Goal: Information Seeking & Learning: Understand process/instructions

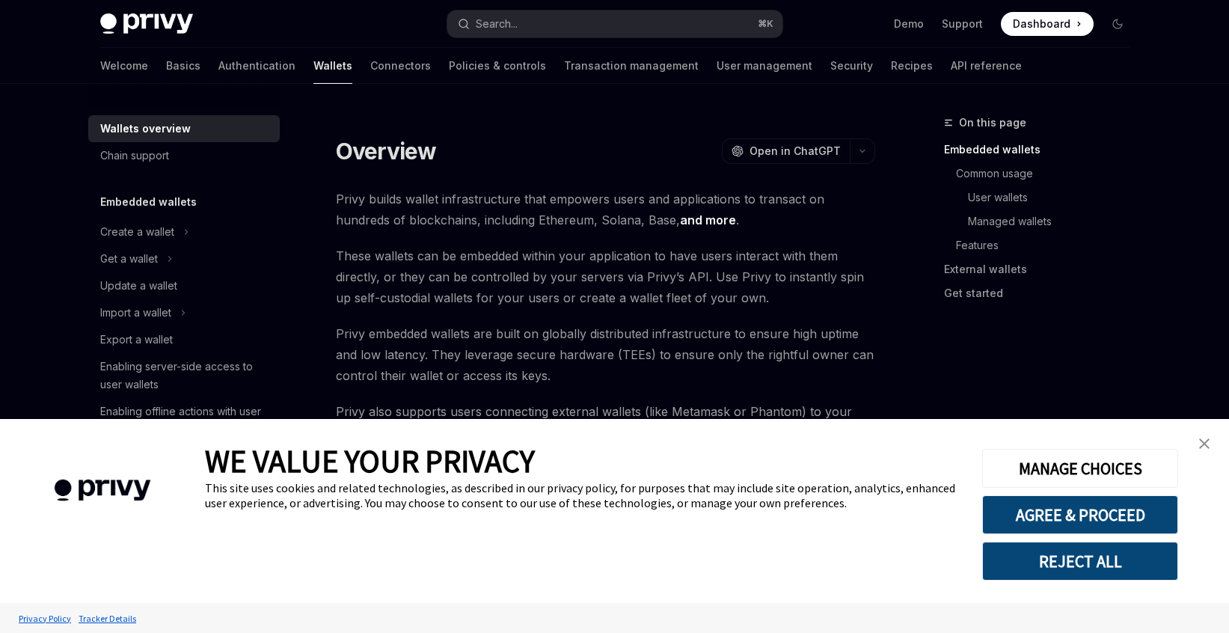
click at [1209, 437] on link "close banner" at bounding box center [1204, 444] width 30 height 30
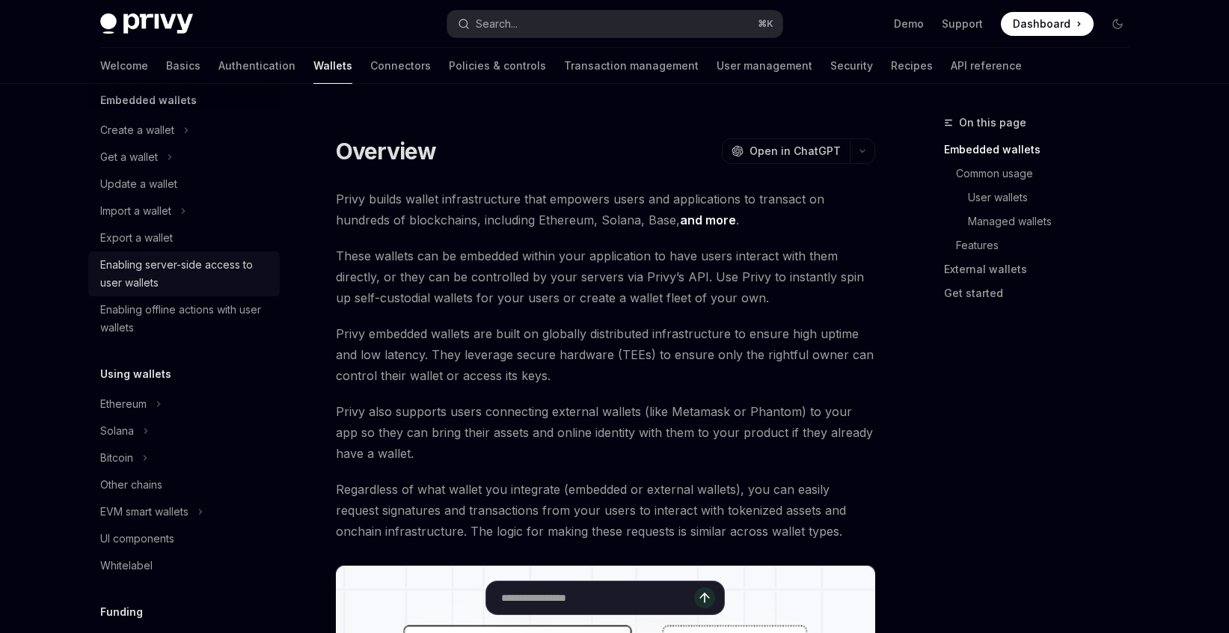
scroll to position [122, 0]
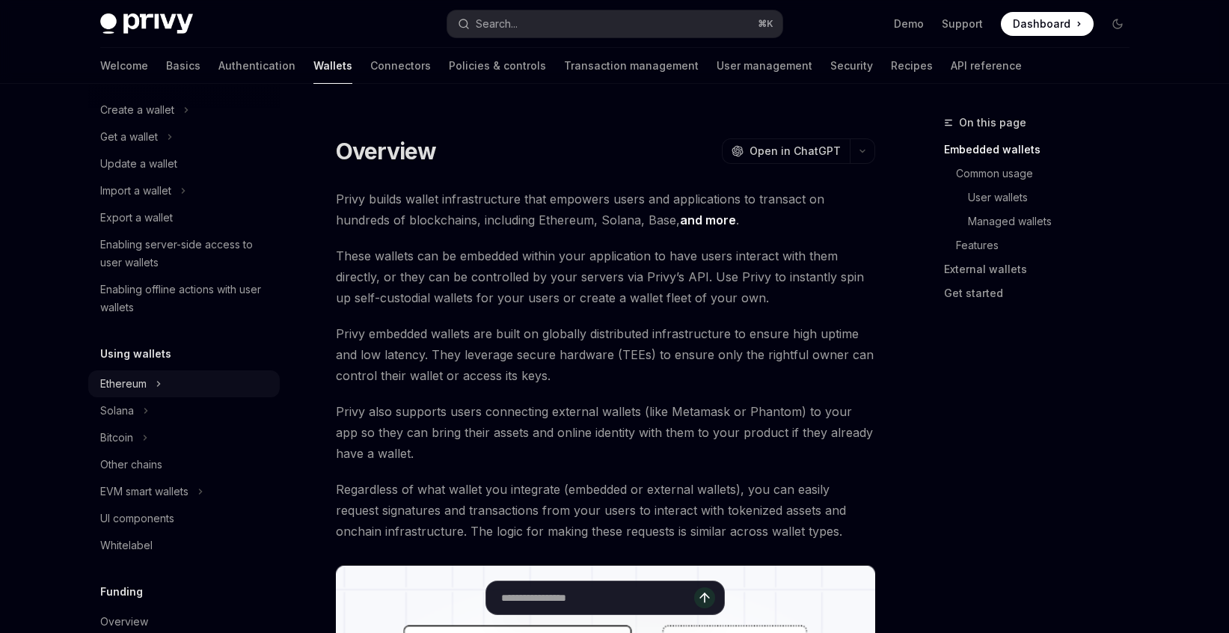
click at [141, 373] on button "Ethereum" at bounding box center [183, 383] width 191 height 27
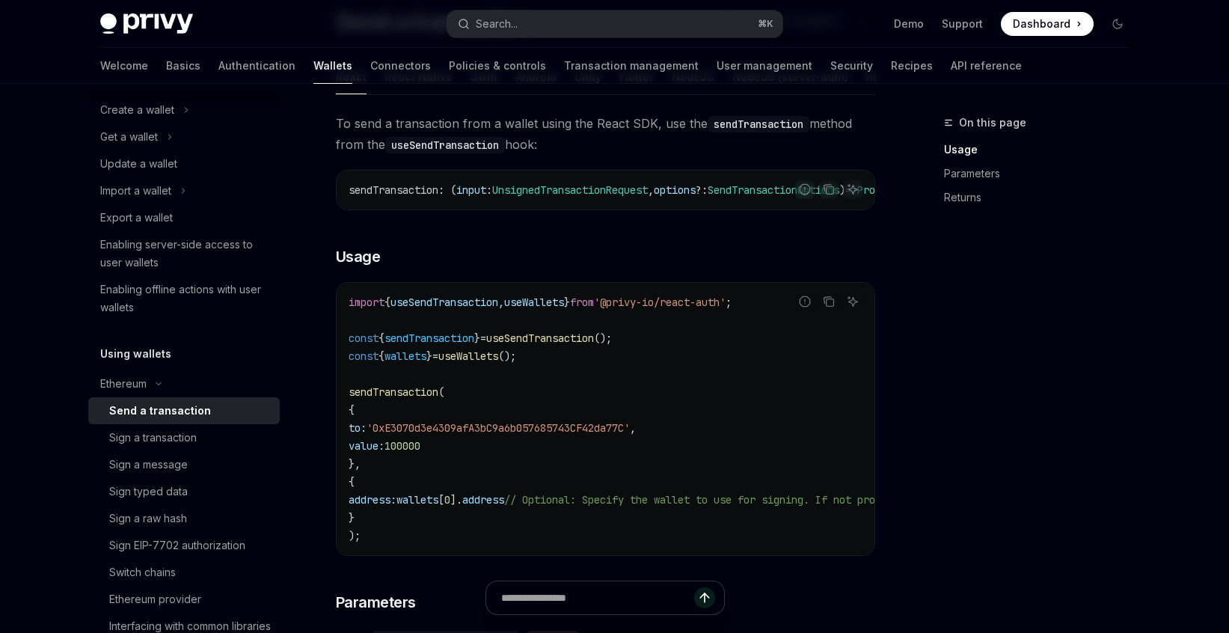
scroll to position [135, 0]
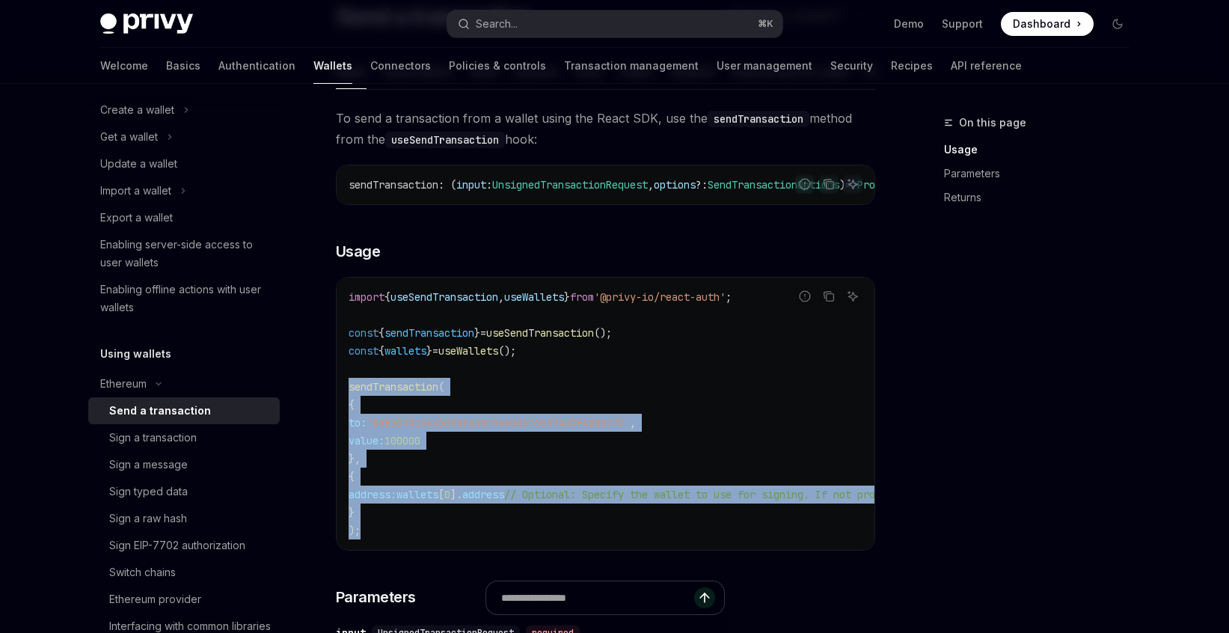
drag, startPoint x: 349, startPoint y: 399, endPoint x: 378, endPoint y: 547, distance: 150.8
click at [378, 539] on code "import { useSendTransaction , useWallets } from '@privy-io/react-auth' ; const …" at bounding box center [741, 413] width 784 height 251
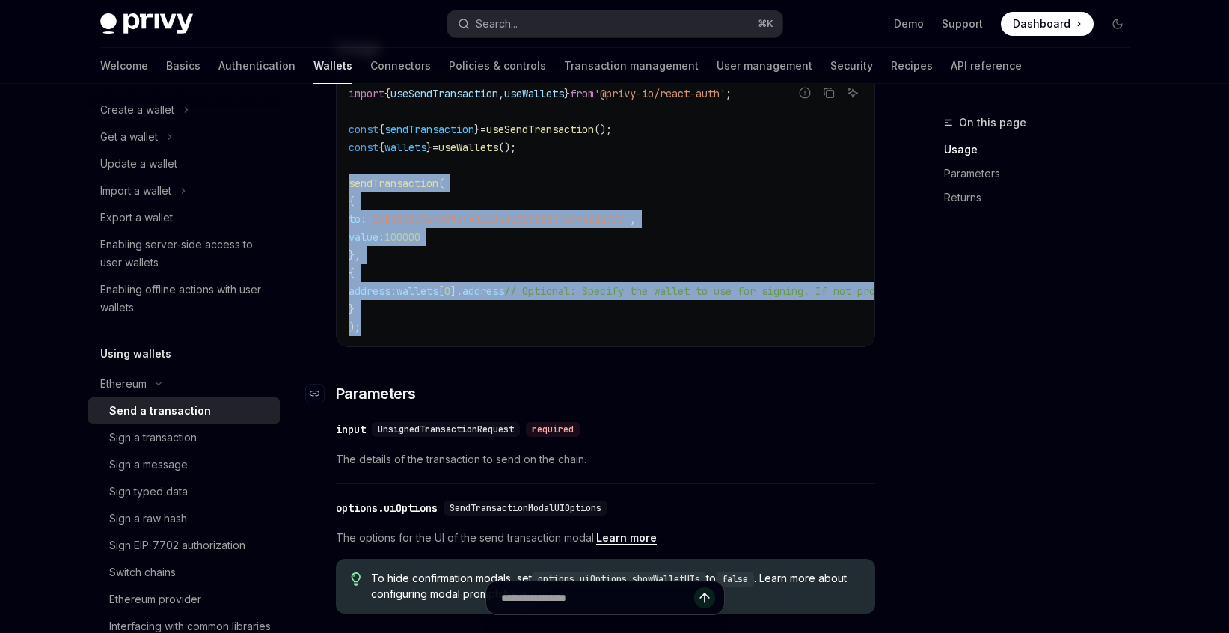
scroll to position [315, 0]
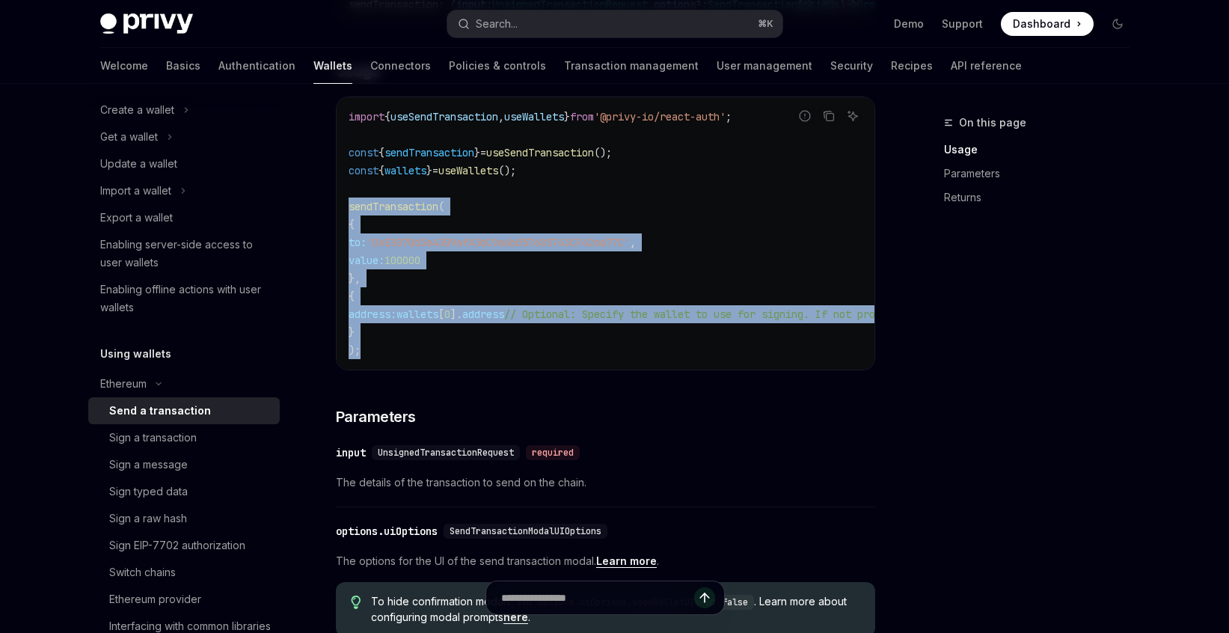
click at [387, 213] on span "sendTransaction" at bounding box center [394, 206] width 90 height 13
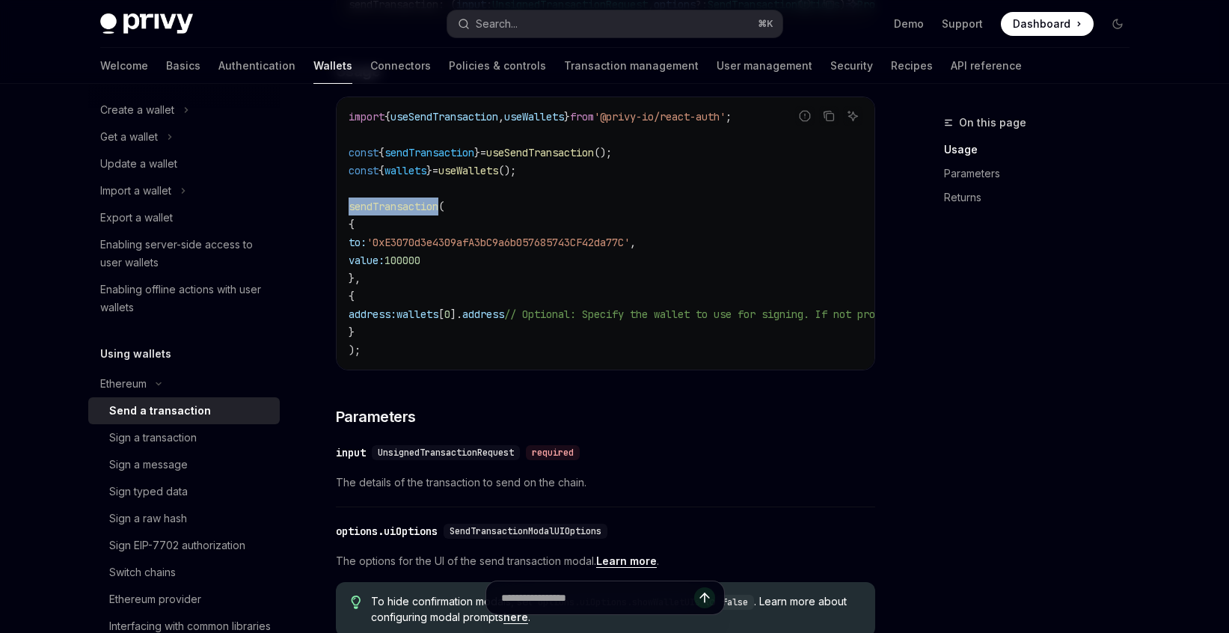
click at [387, 213] on span "sendTransaction" at bounding box center [394, 206] width 90 height 13
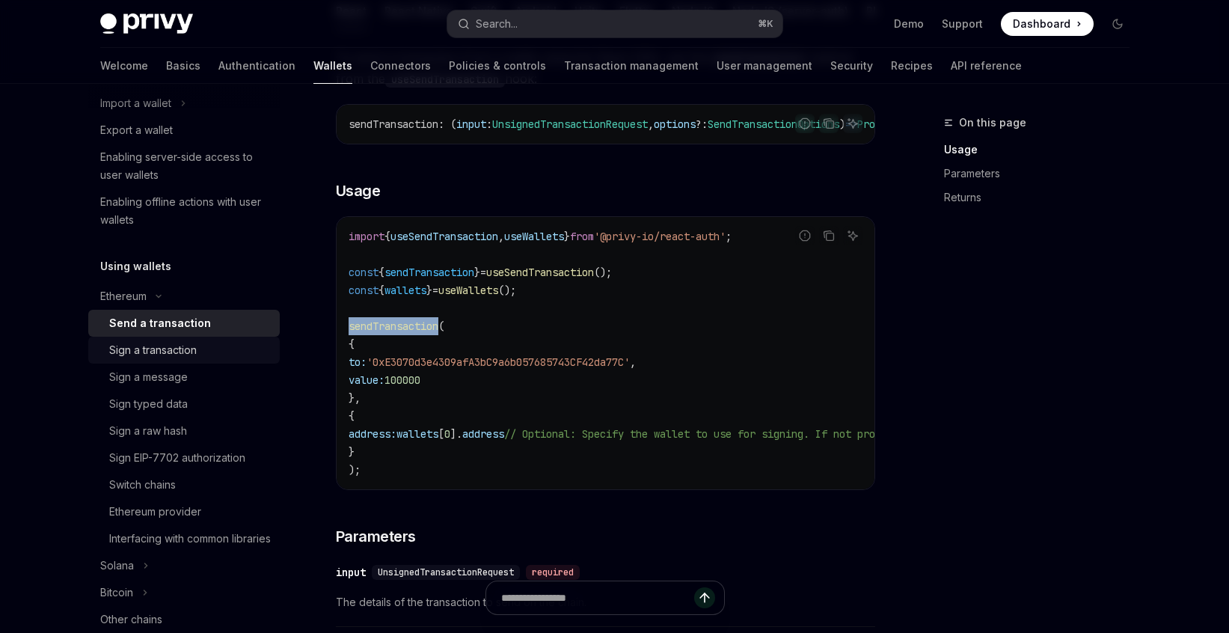
scroll to position [211, 0]
click at [155, 352] on div "Sign a transaction" at bounding box center [153, 349] width 88 height 18
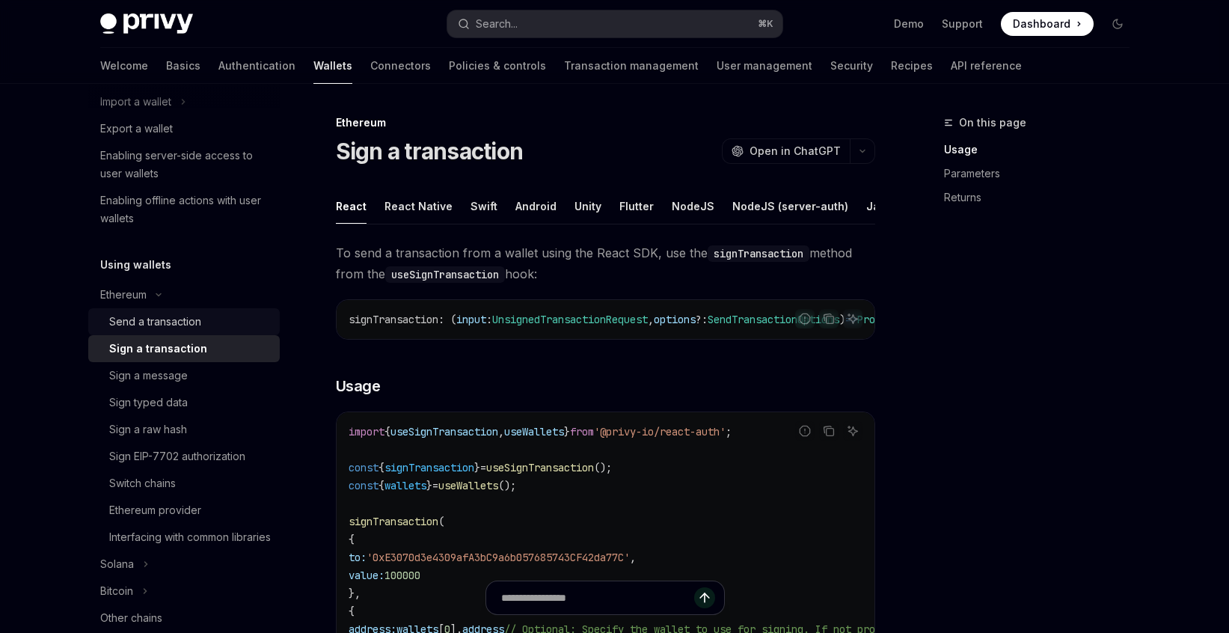
click at [182, 329] on div "Send a transaction" at bounding box center [155, 322] width 92 height 18
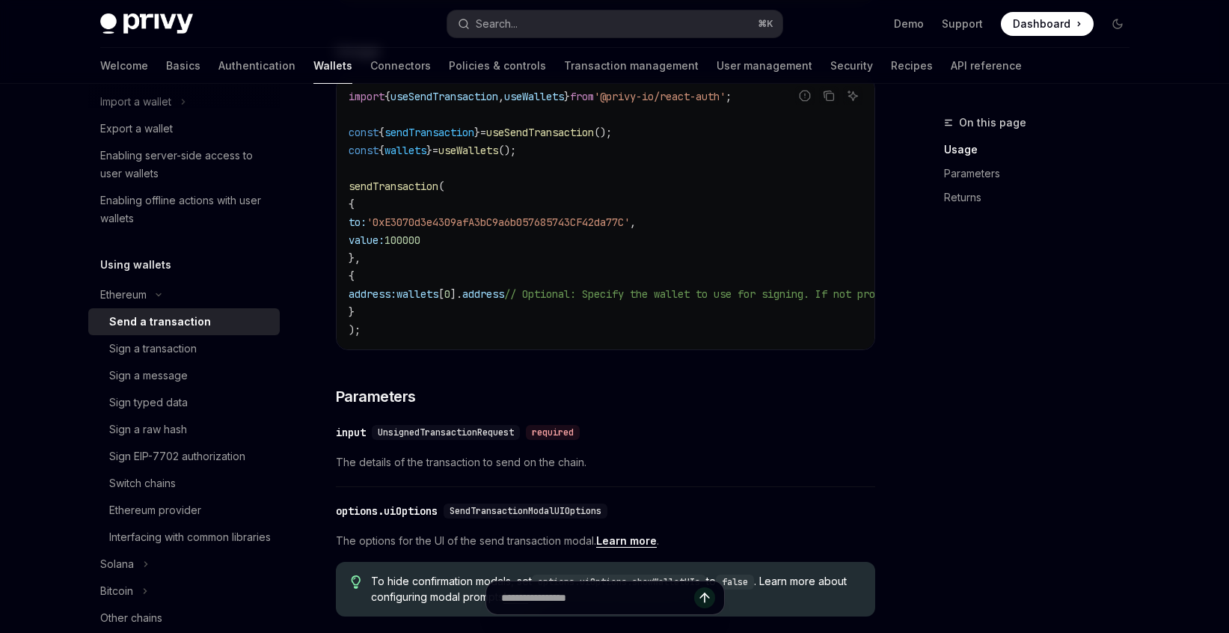
scroll to position [321, 0]
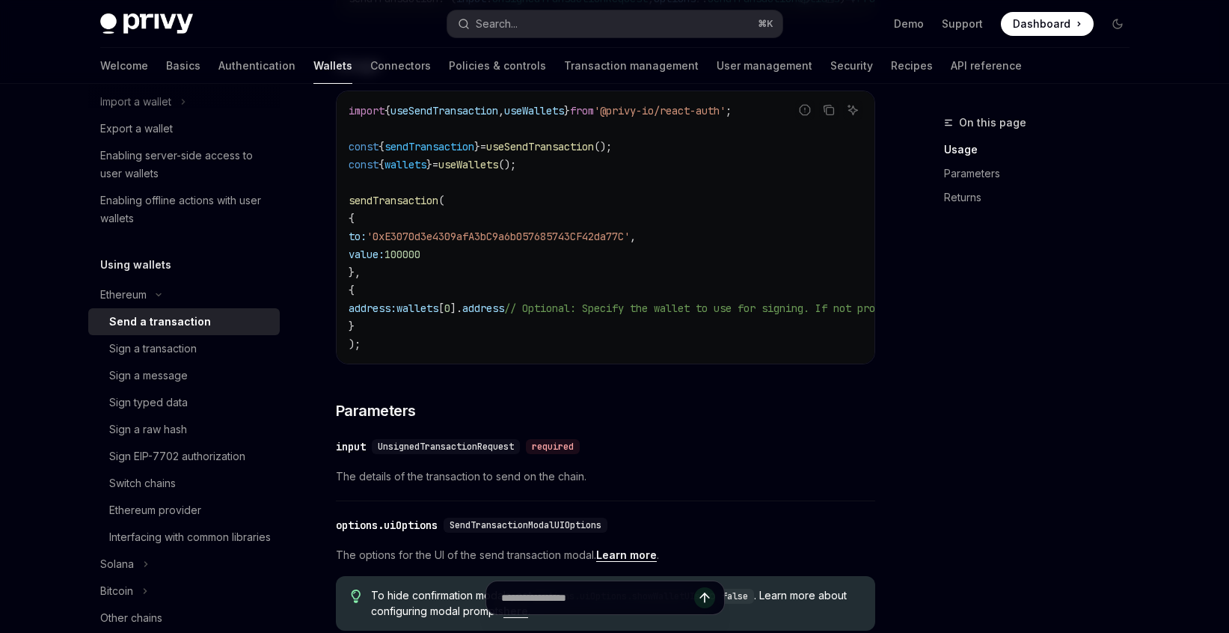
click at [422, 452] on span "UnsignedTransactionRequest" at bounding box center [446, 446] width 136 height 12
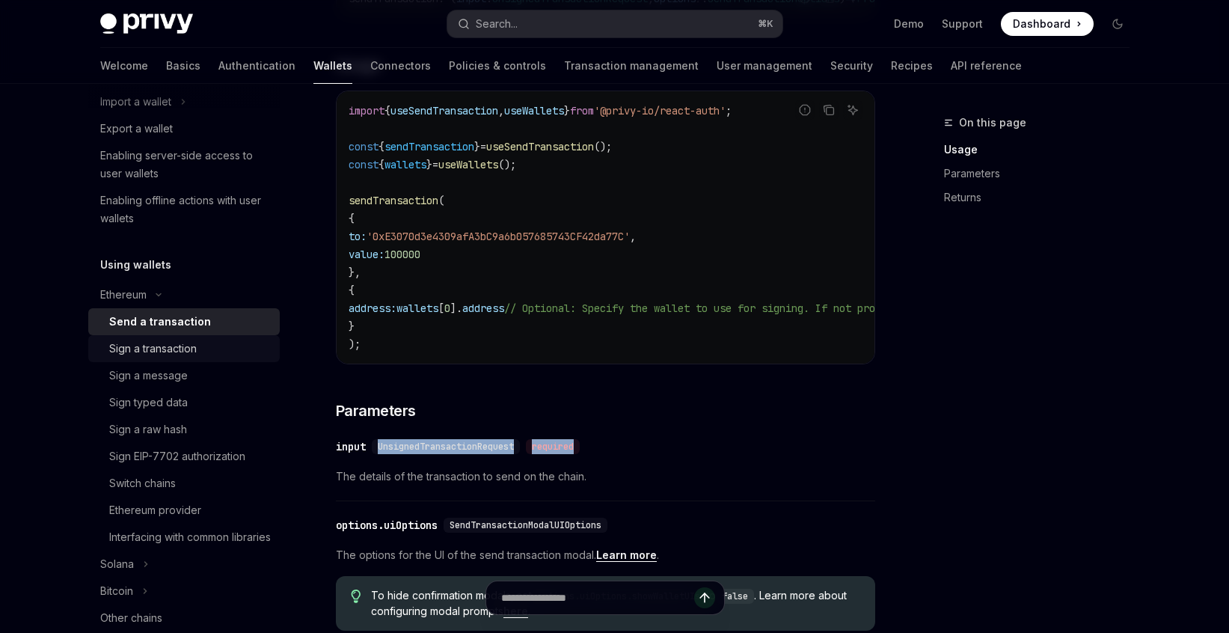
click at [213, 343] on div "Sign a transaction" at bounding box center [190, 349] width 162 height 18
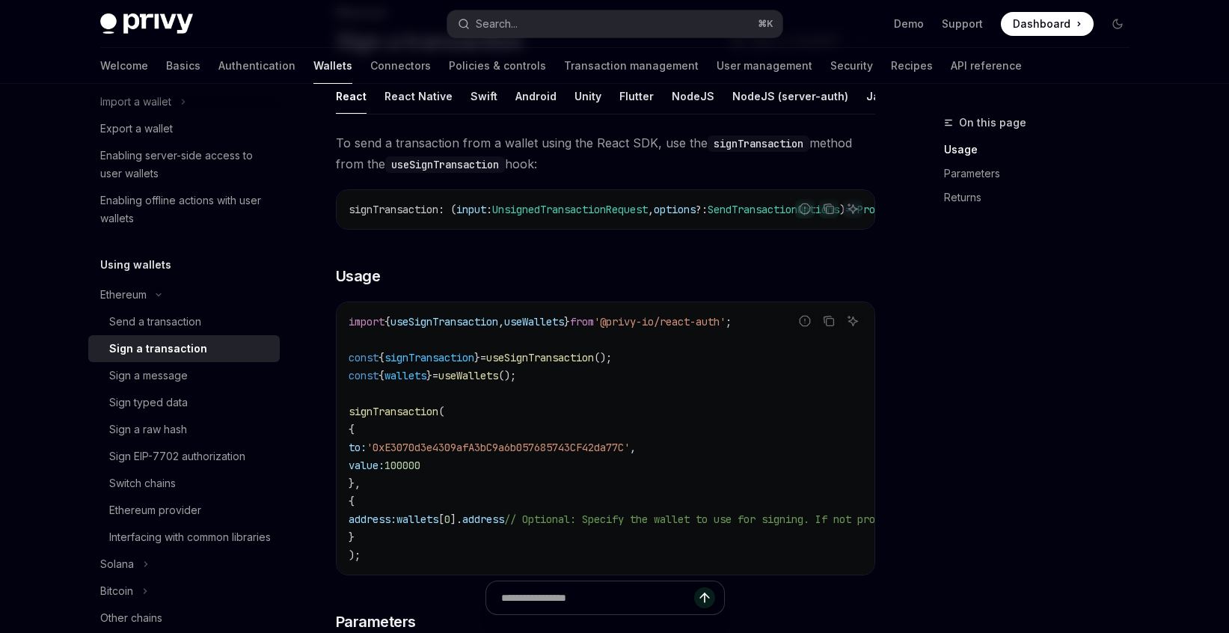
scroll to position [111, 0]
click at [219, 321] on div "Send a transaction" at bounding box center [190, 322] width 162 height 18
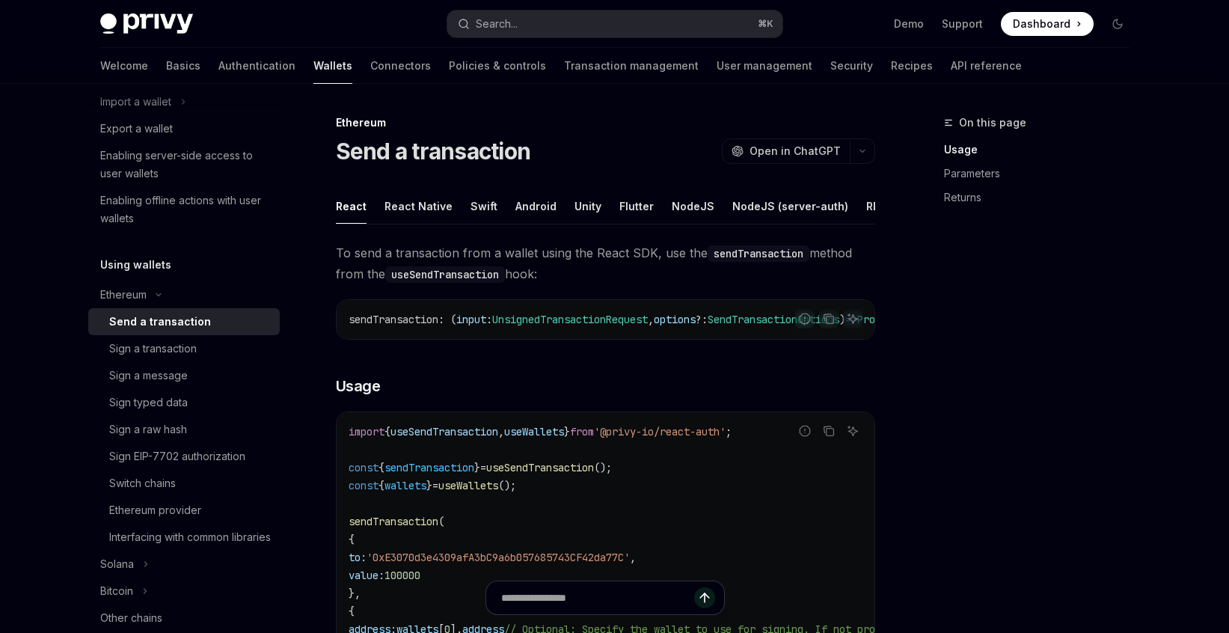
scroll to position [72, 0]
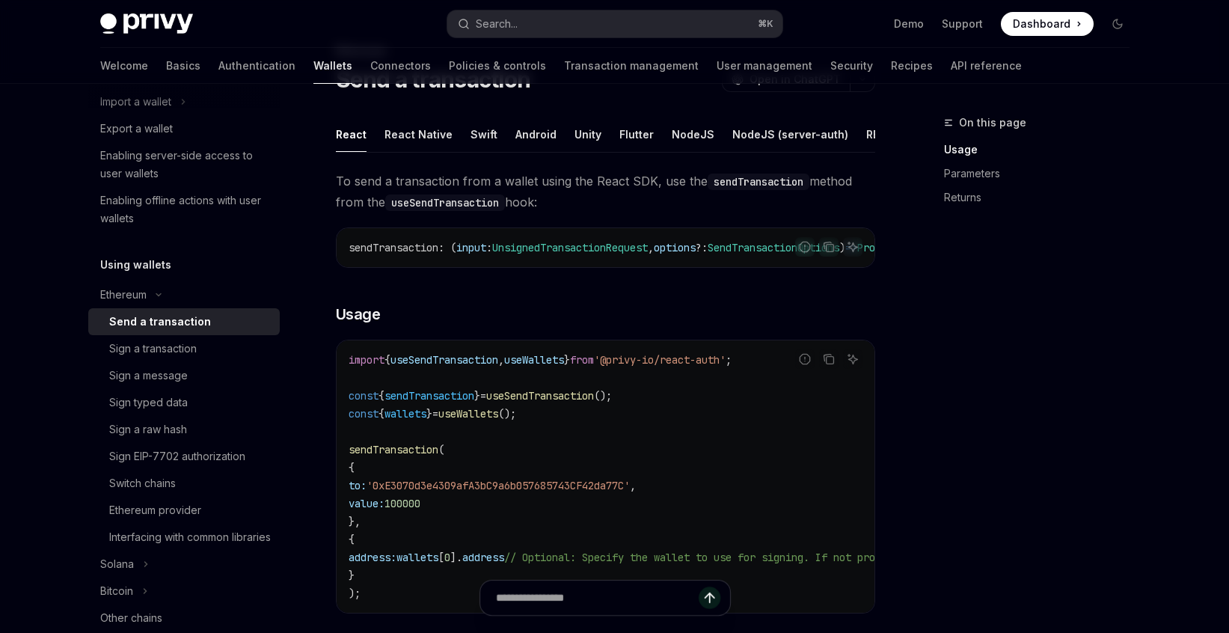
type textarea "*"
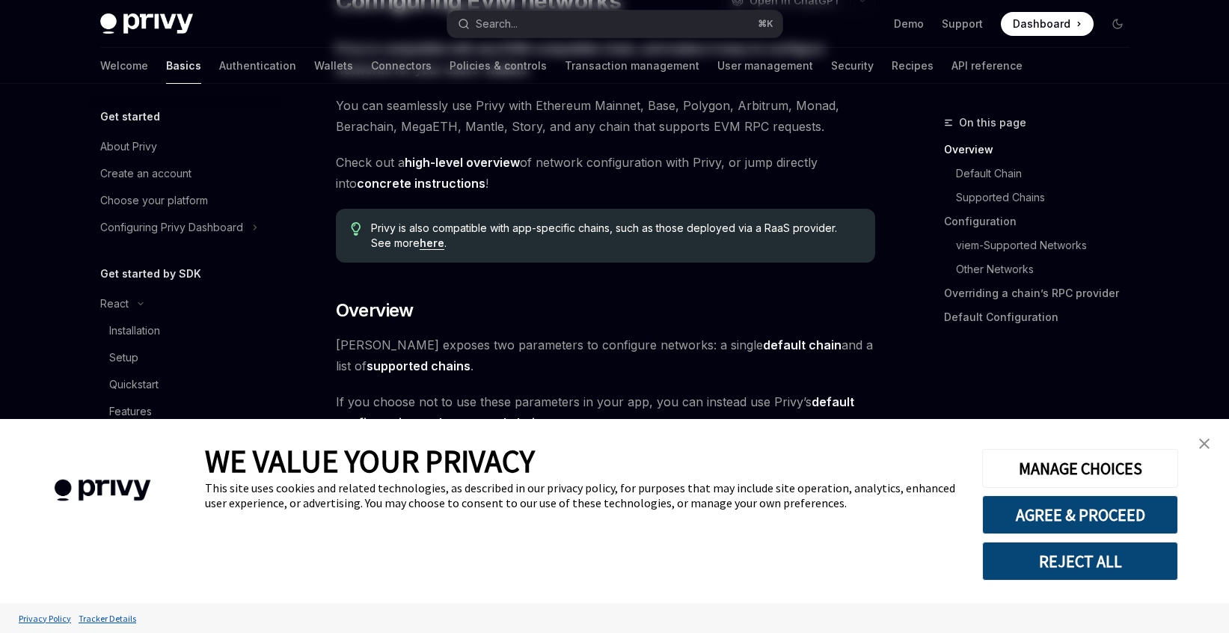
scroll to position [291, 0]
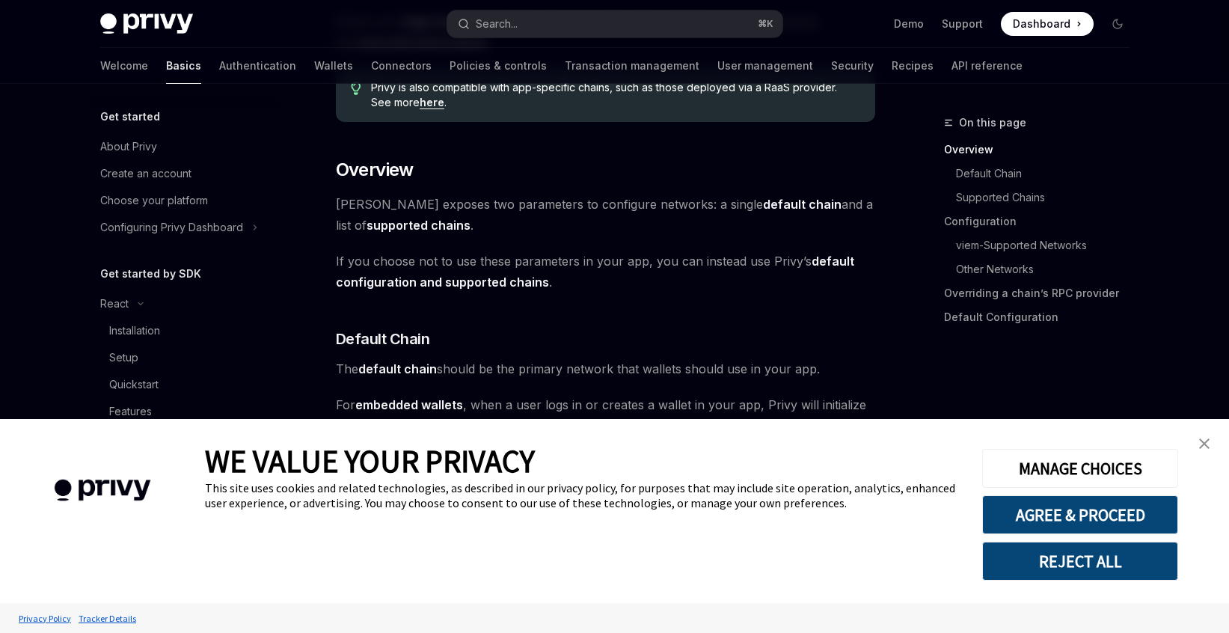
click at [1207, 436] on link "close banner" at bounding box center [1204, 444] width 30 height 30
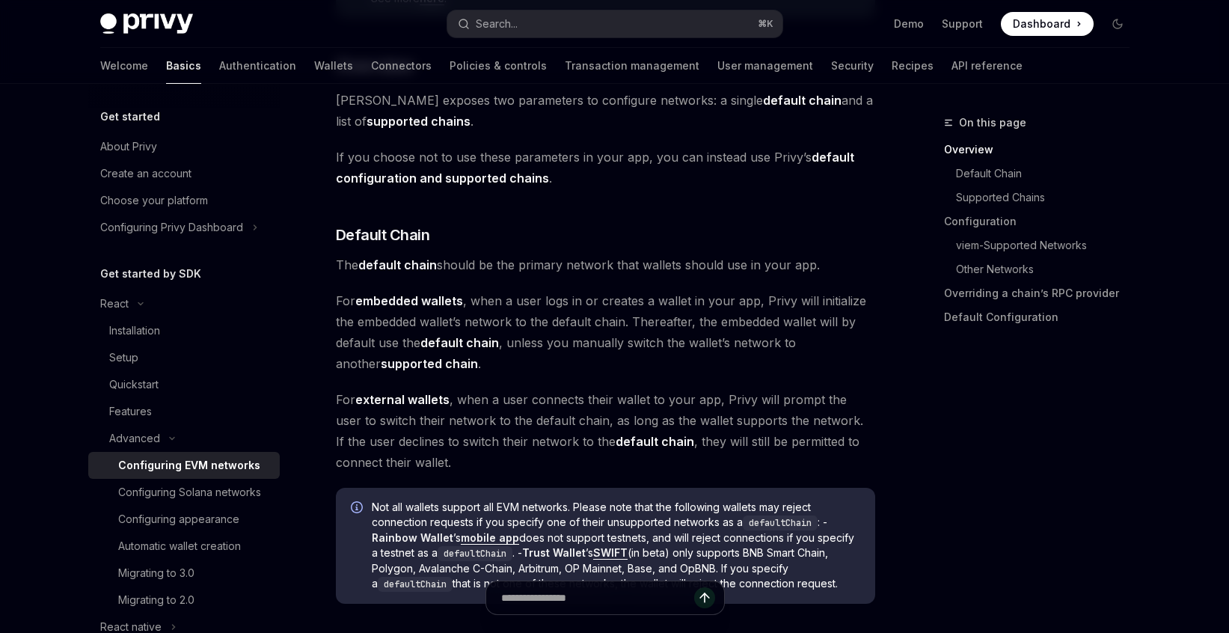
scroll to position [411, 0]
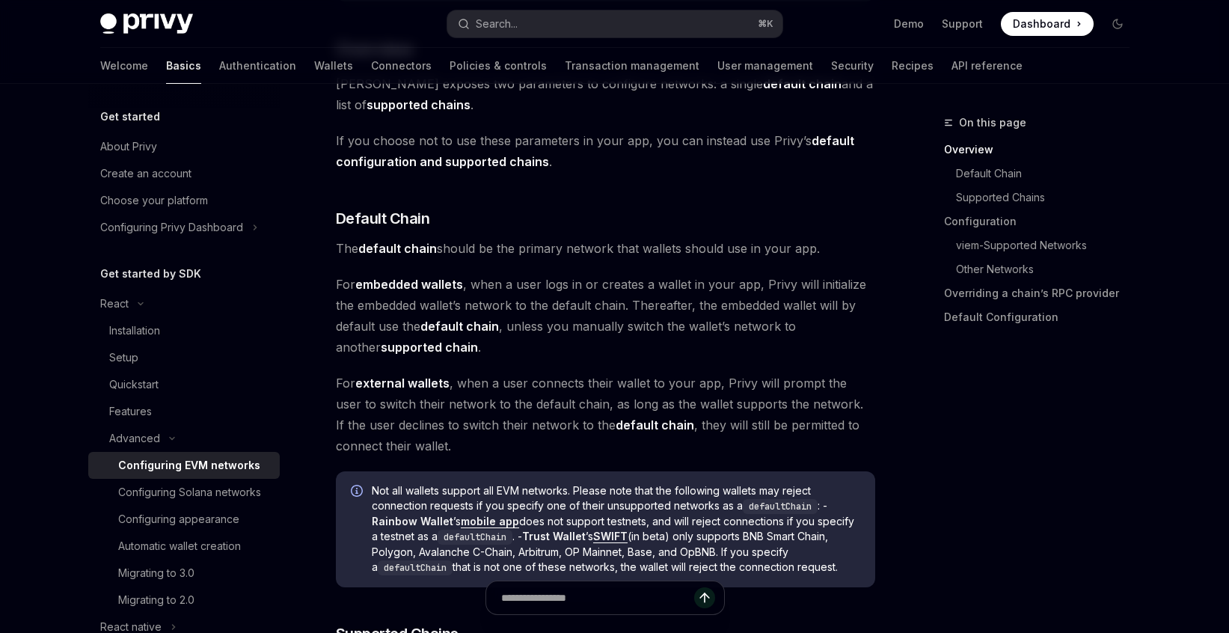
type textarea "*"
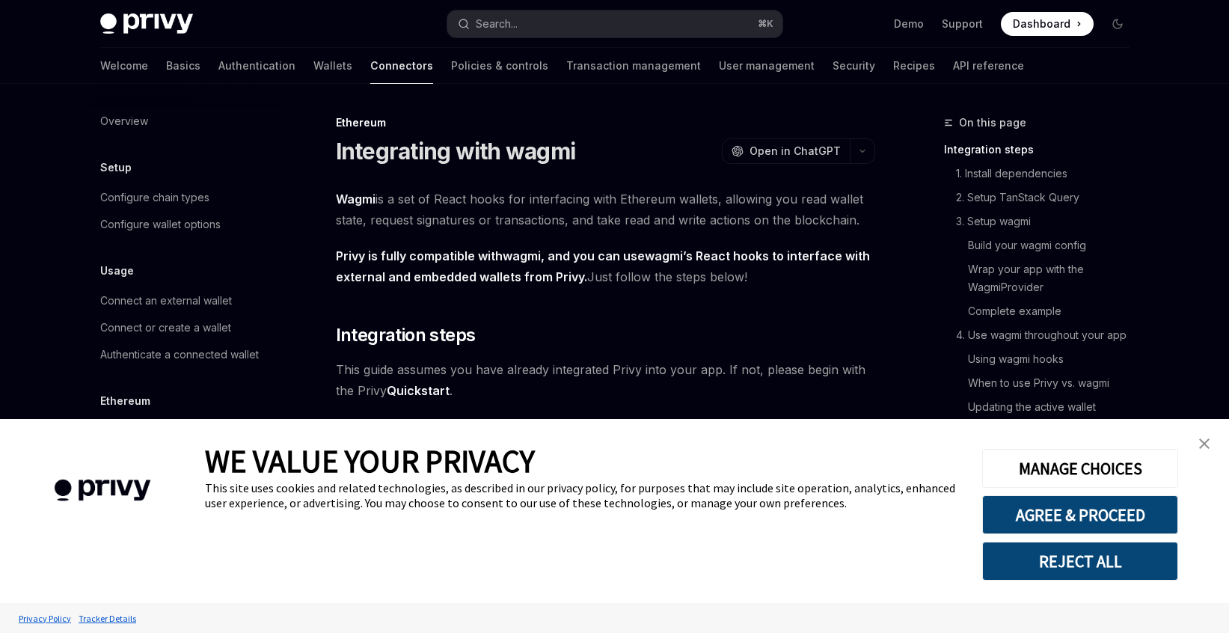
click at [1210, 440] on link "close banner" at bounding box center [1204, 444] width 30 height 30
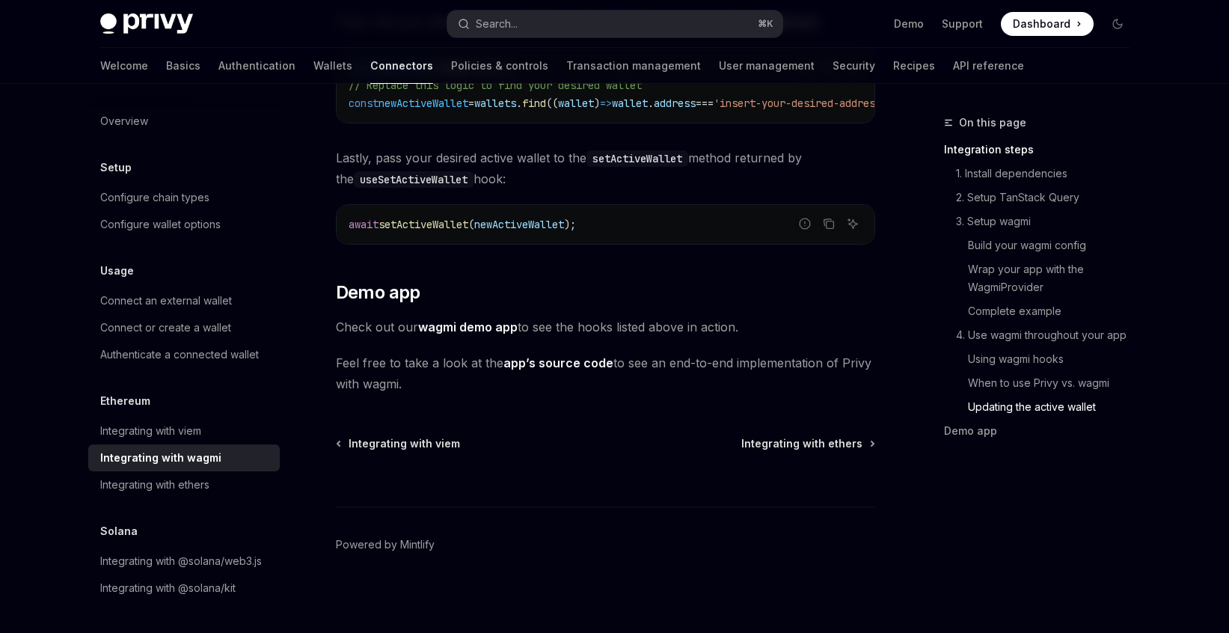
scroll to position [4069, 0]
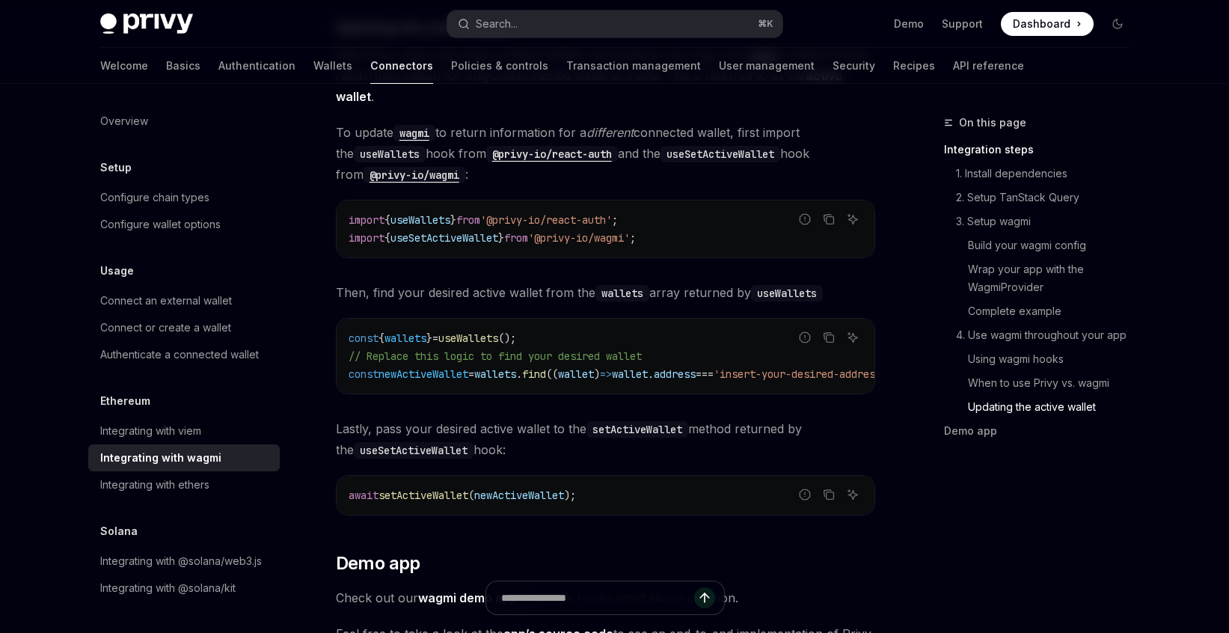
type textarea "*"
